Goal: Information Seeking & Learning: Learn about a topic

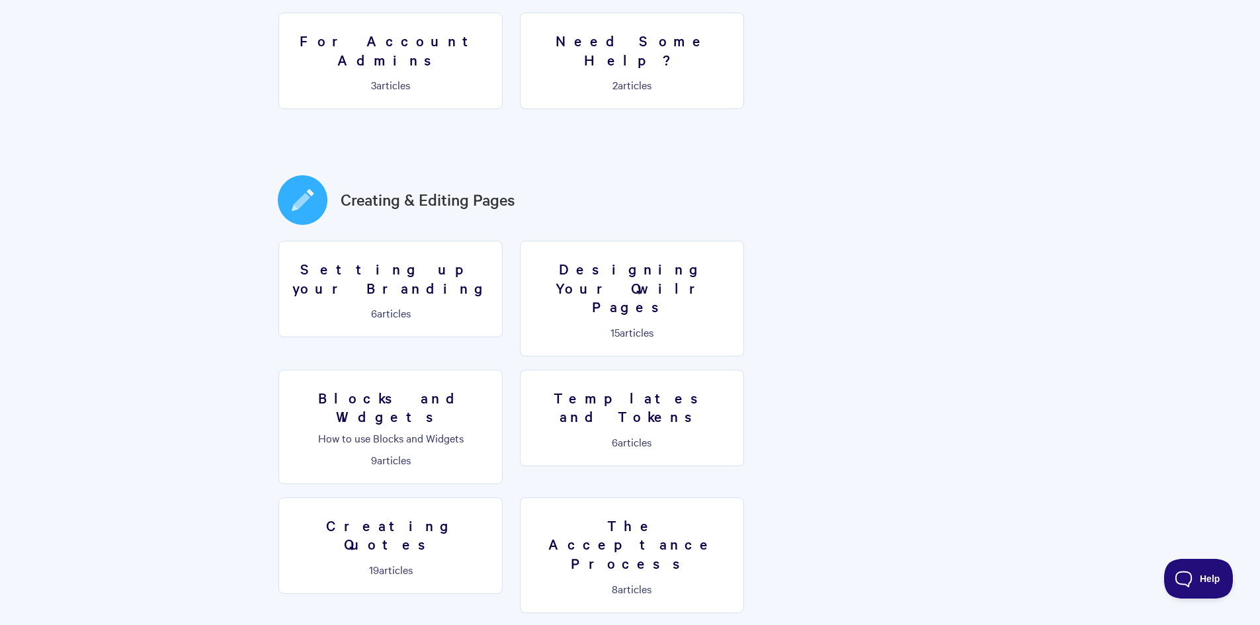
scroll to position [529, 0]
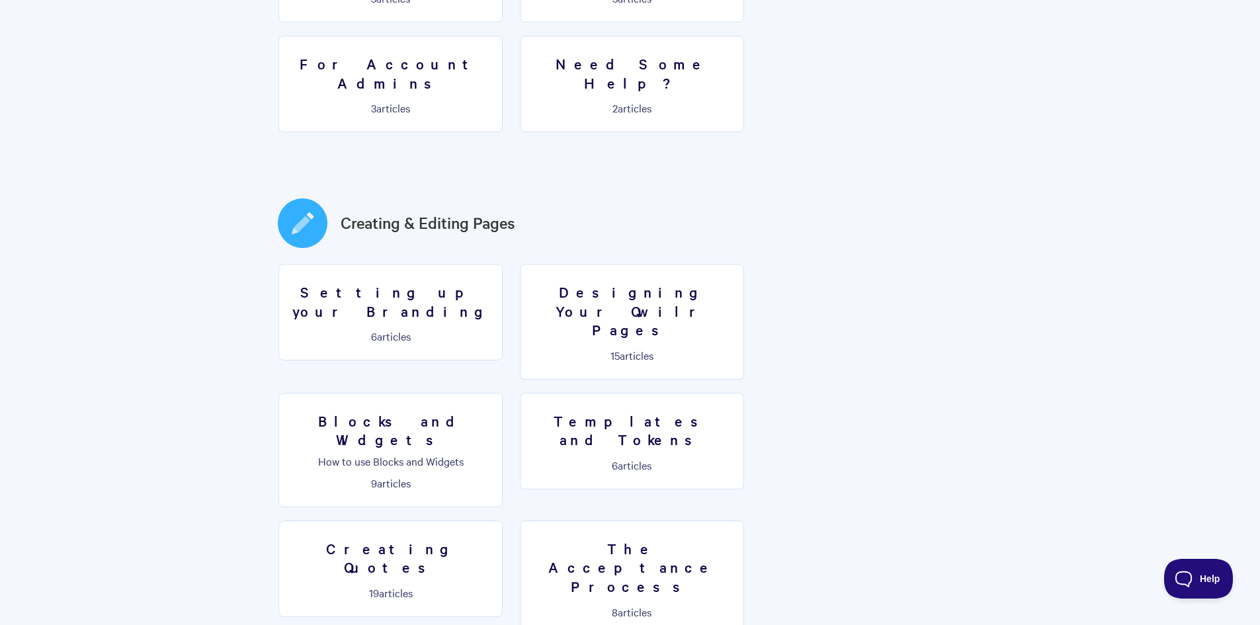
click at [503, 393] on link "Blocks and Widgets How to use Blocks and Widgets 9 articles" at bounding box center [390, 450] width 224 height 114
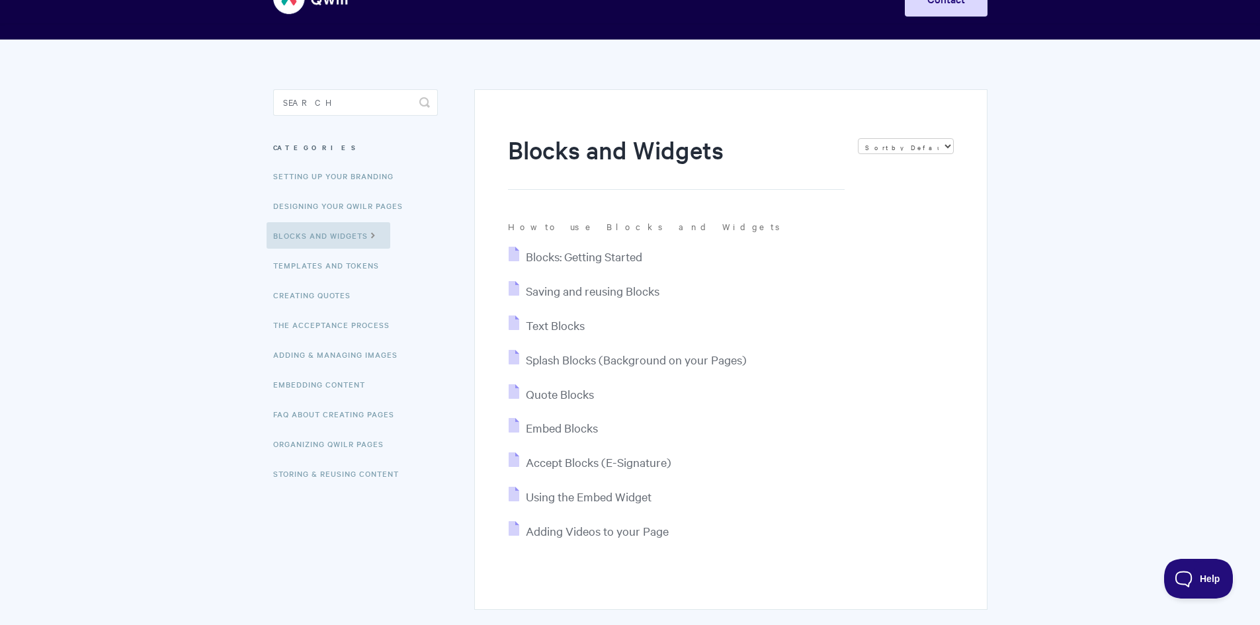
scroll to position [121, 0]
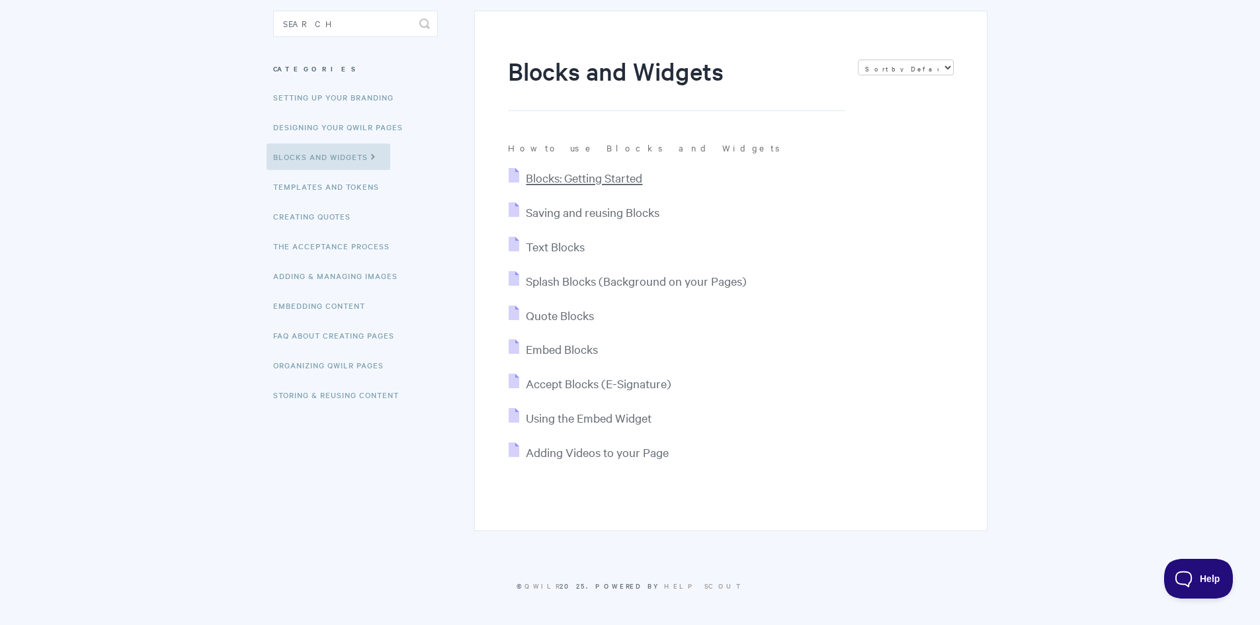
click at [570, 185] on span "Blocks: Getting Started" at bounding box center [584, 177] width 116 height 15
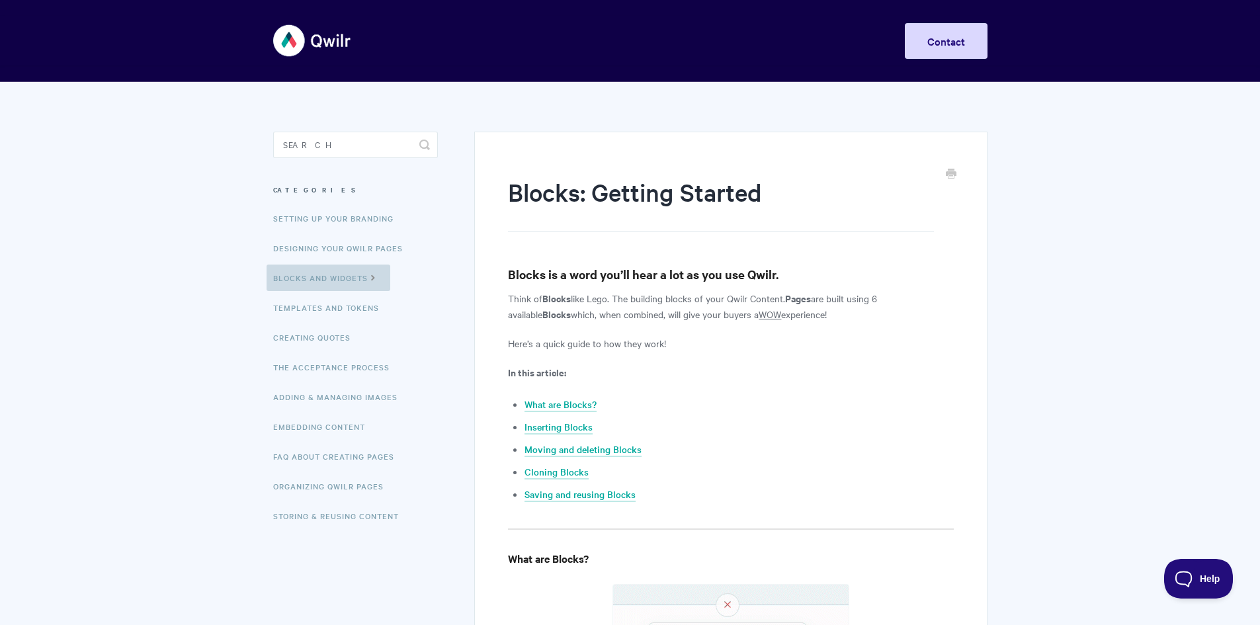
click at [384, 281] on link "Blocks and Widgets" at bounding box center [329, 278] width 124 height 26
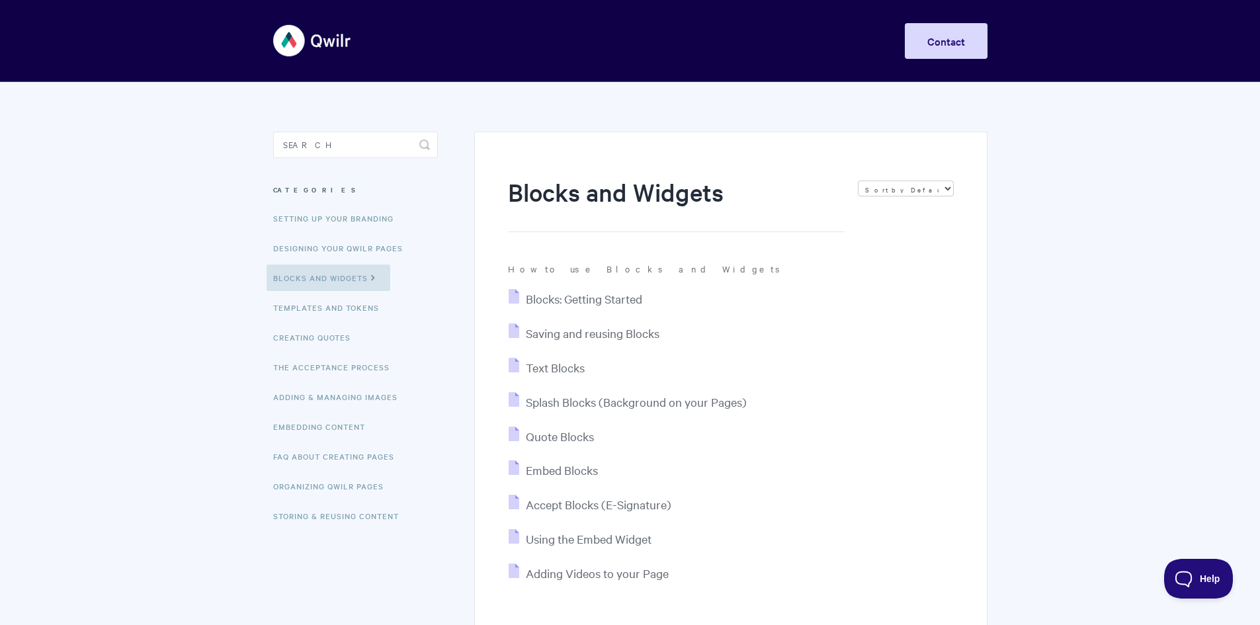
click at [607, 345] on ul "Blocks: Getting Started Saving and reusing Blocks Text Blocks Splash Blocks (Ba…" at bounding box center [730, 436] width 445 height 294
click at [602, 336] on span "Saving and reusing Blocks" at bounding box center [593, 332] width 134 height 15
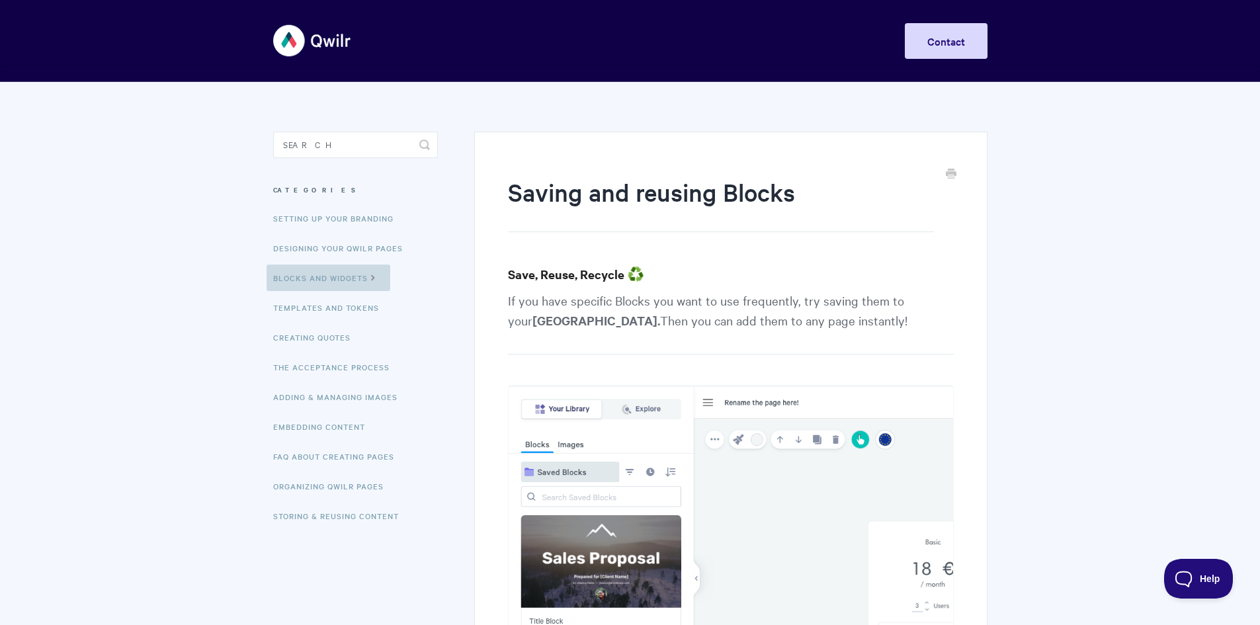
click at [375, 283] on link "Blocks and Widgets" at bounding box center [329, 278] width 124 height 26
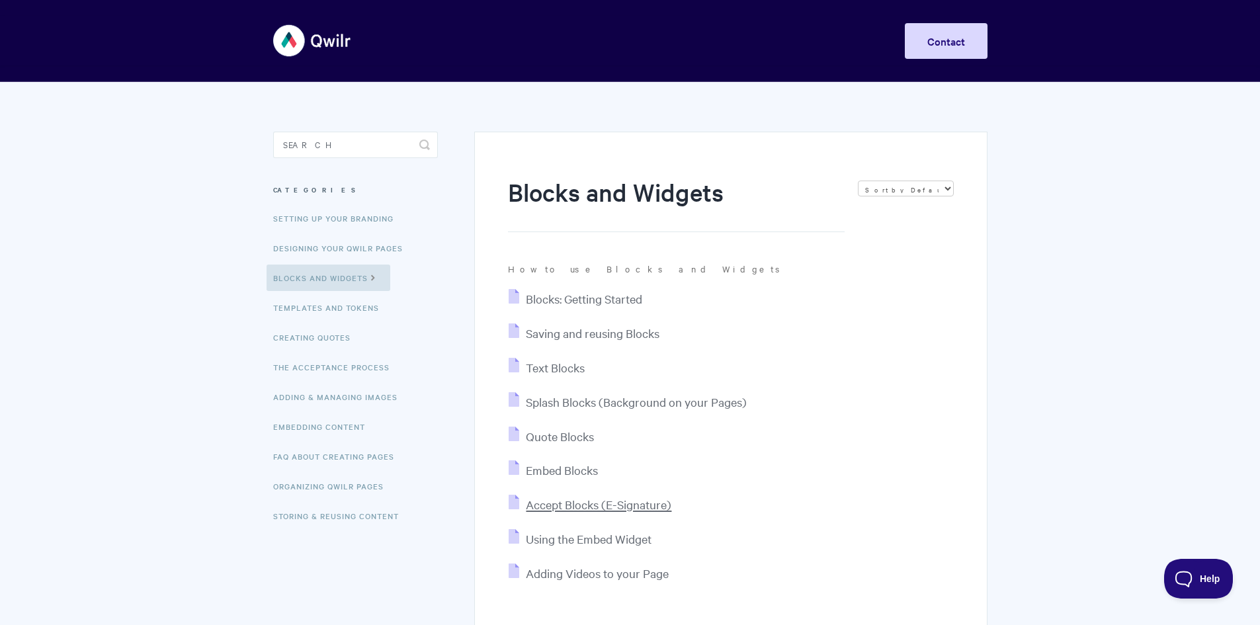
click at [582, 507] on span "Accept Blocks (E-Signature)" at bounding box center [599, 504] width 146 height 15
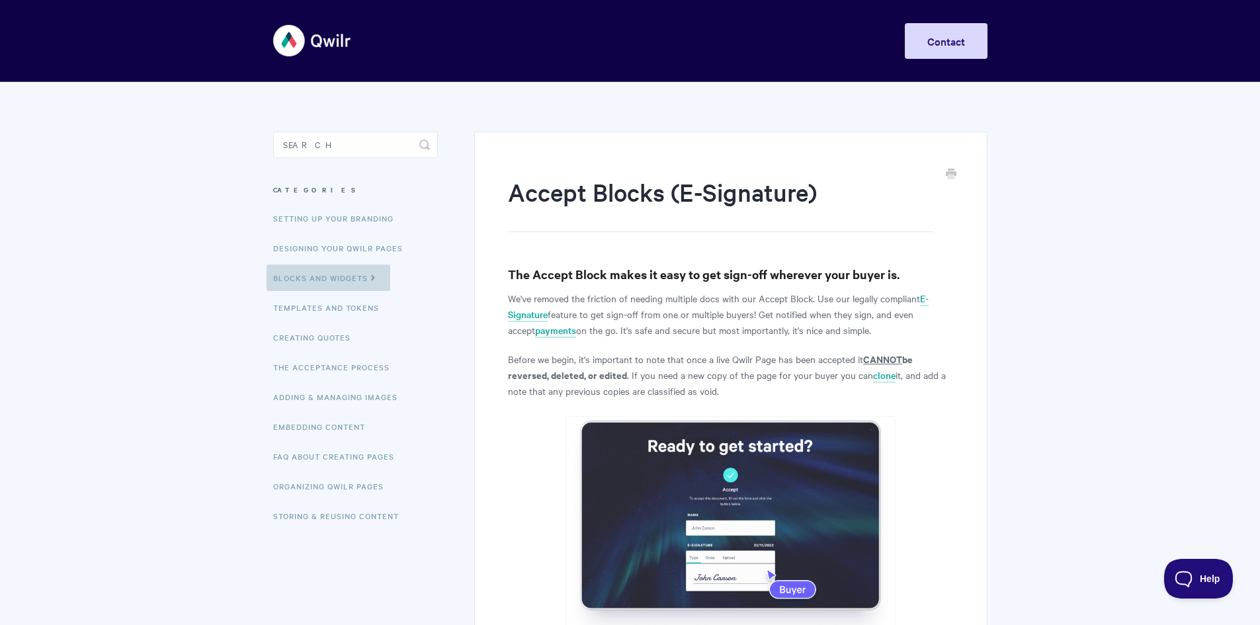
click at [366, 276] on link "Blocks and Widgets" at bounding box center [329, 278] width 124 height 26
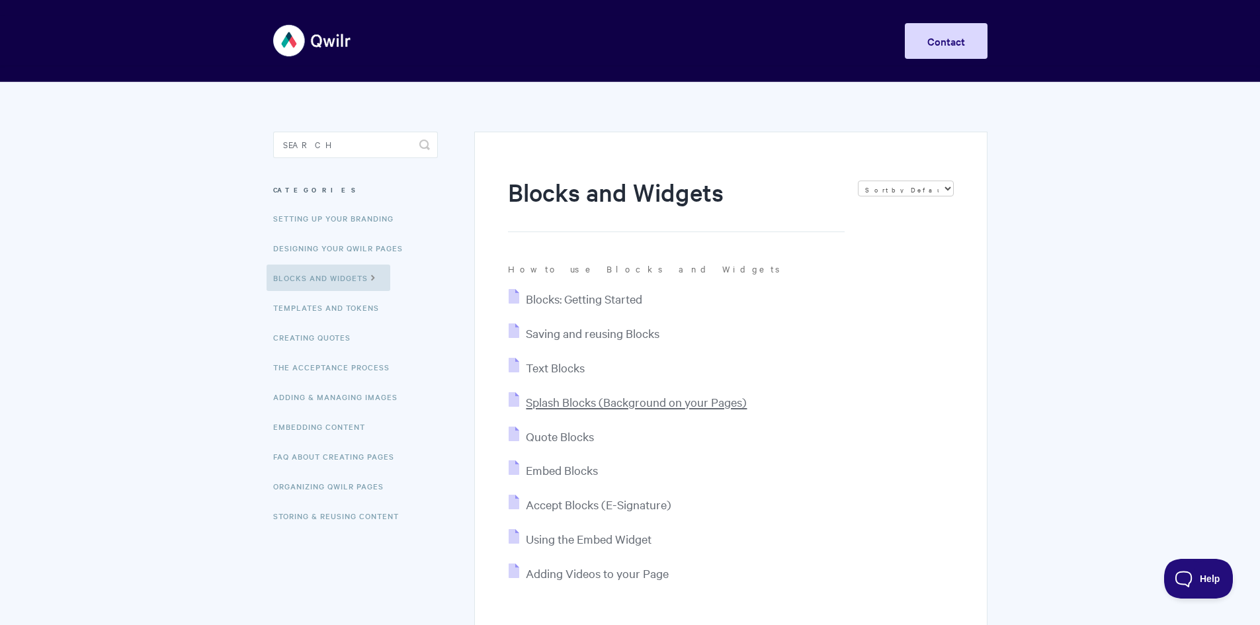
click at [603, 398] on span "Splash Blocks (Background on your Pages)" at bounding box center [636, 401] width 221 height 15
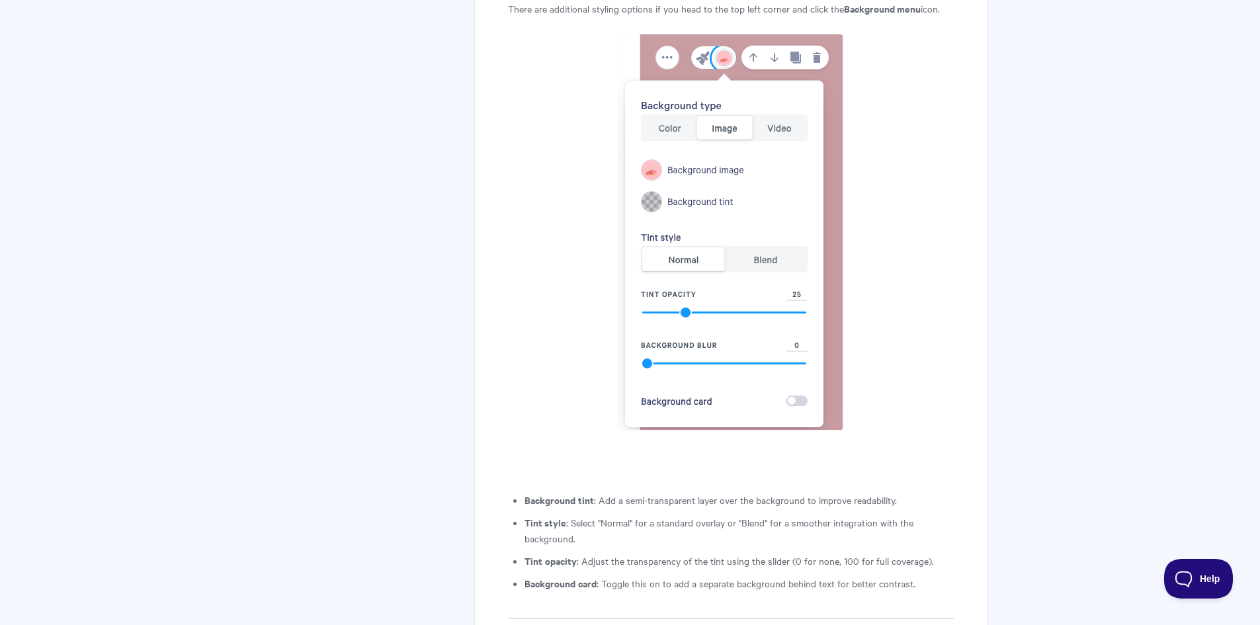
scroll to position [5101, 0]
